Goal: Navigation & Orientation: Find specific page/section

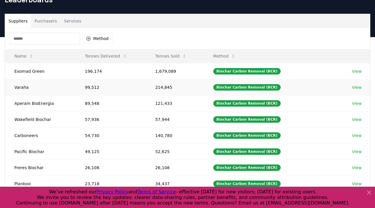
scroll to position [31, 0]
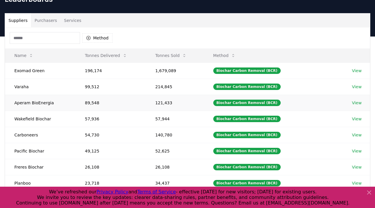
click at [354, 103] on link "View" at bounding box center [357, 103] width 10 height 6
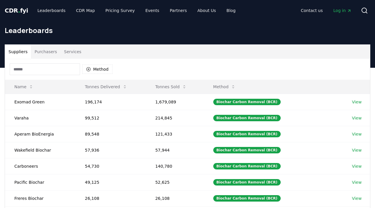
scroll to position [31, 0]
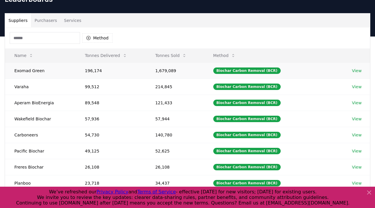
click at [355, 70] on link "View" at bounding box center [357, 71] width 10 height 6
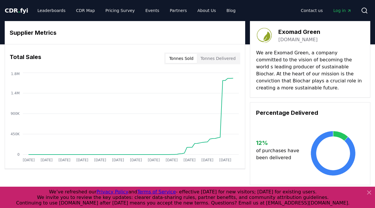
click at [10, 13] on span "CDR . fyi" at bounding box center [16, 10] width 23 height 7
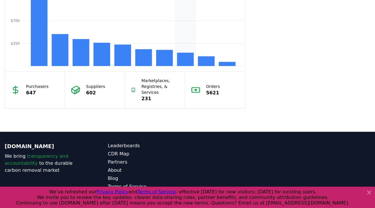
scroll to position [558, 0]
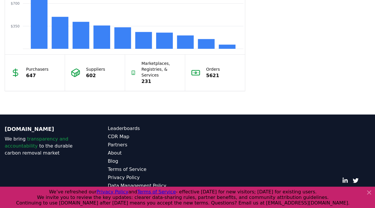
click at [370, 194] on icon at bounding box center [368, 192] width 7 height 7
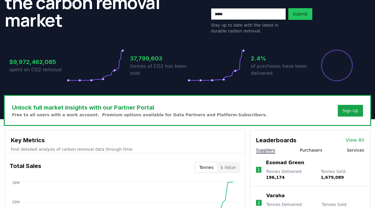
scroll to position [0, 0]
